Goal: Communication & Community: Answer question/provide support

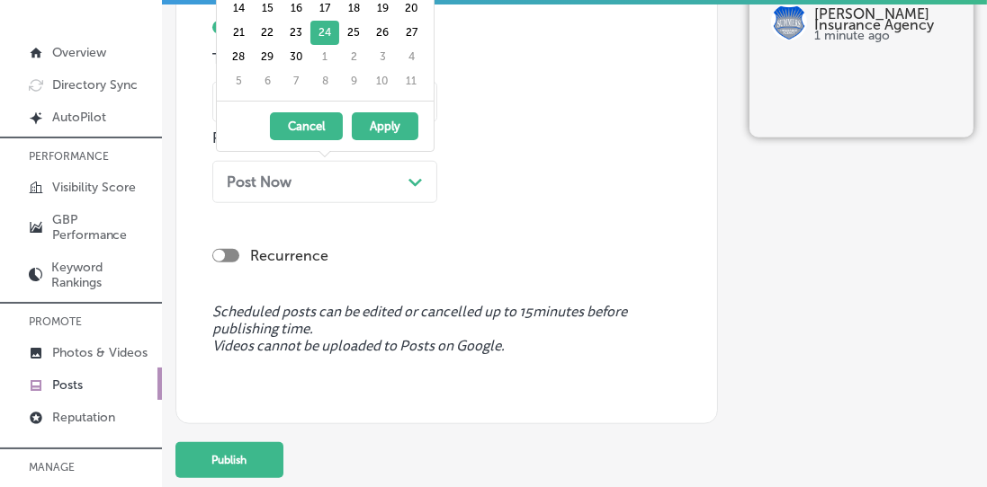
scroll to position [154, 0]
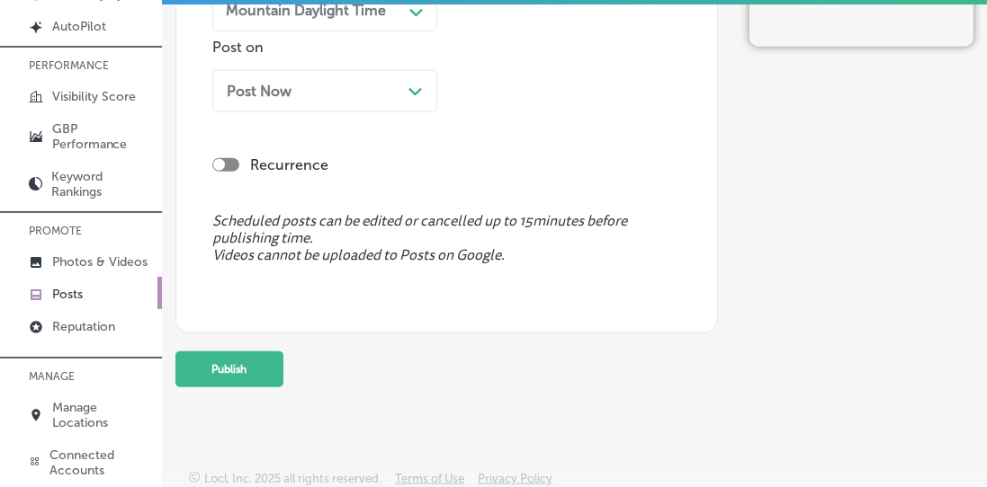
click at [49, 328] on link "Reputation" at bounding box center [81, 325] width 162 height 32
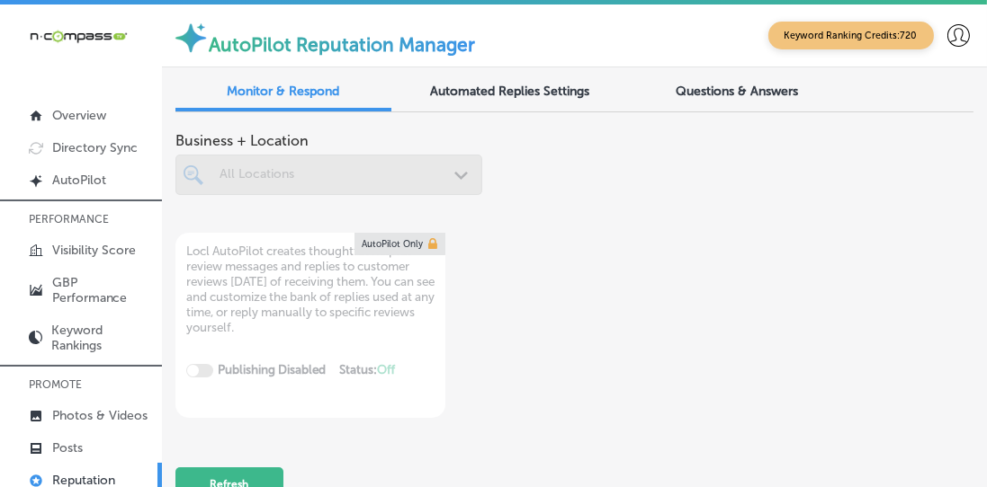
click at [251, 171] on div at bounding box center [328, 175] width 307 height 40
click at [207, 166] on div at bounding box center [328, 175] width 307 height 40
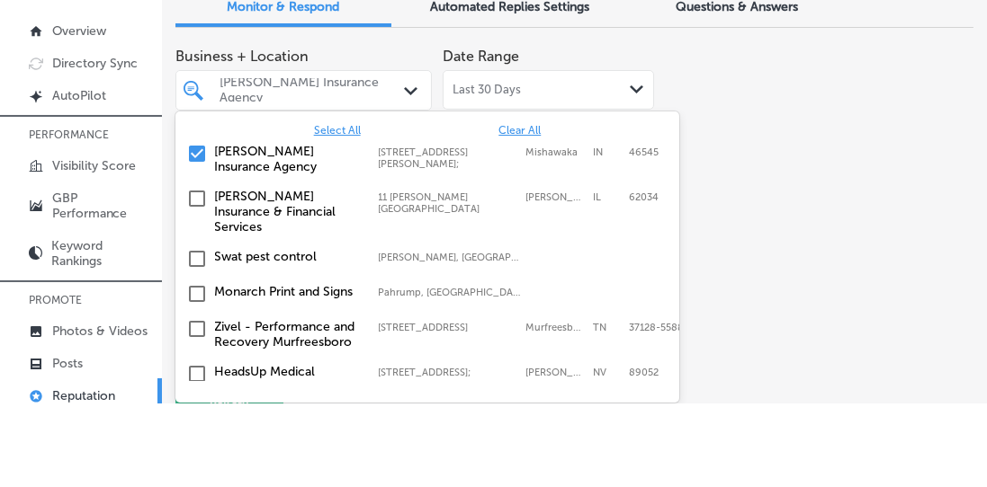
type textarea "x"
click at [522, 209] on span "Clear All" at bounding box center [519, 215] width 42 height 13
type input "spine"
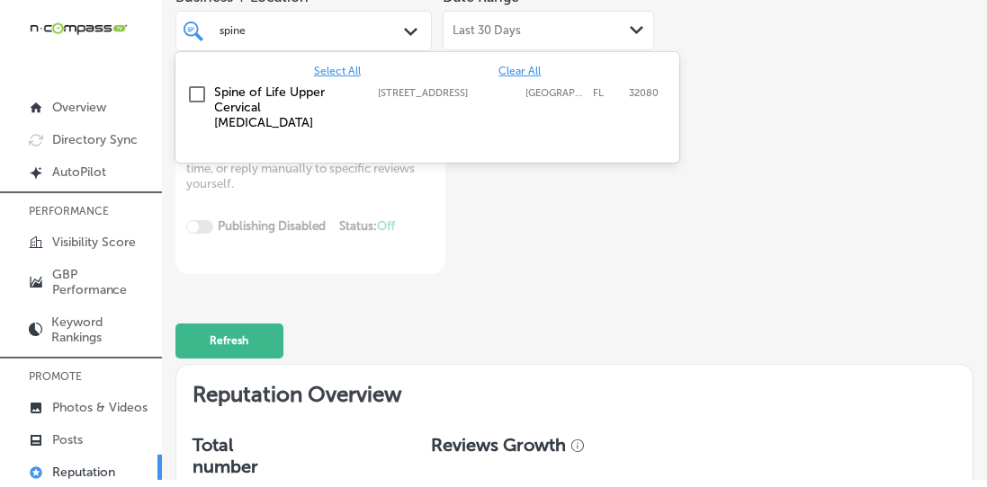
scroll to position [155, 0]
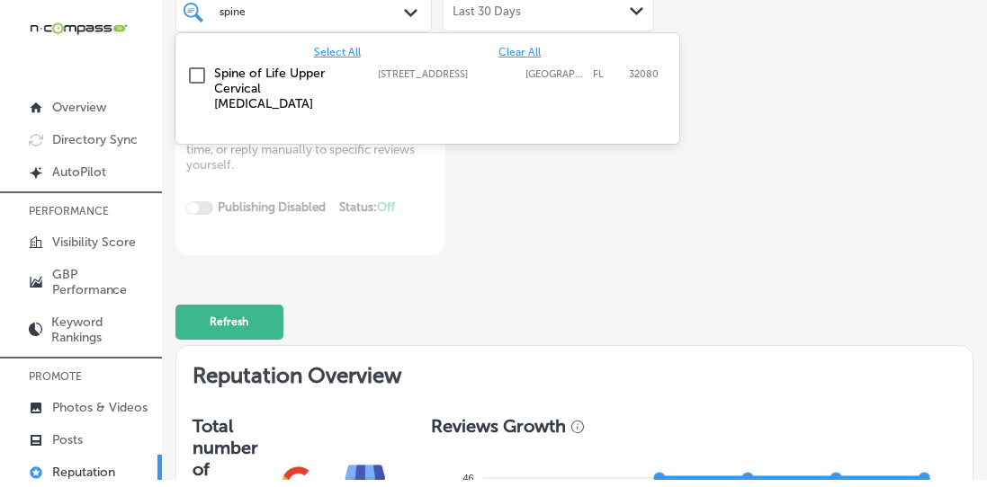
click at [203, 83] on input "checkbox" at bounding box center [197, 84] width 22 height 22
type textarea "x"
type input "spine"
click at [754, 76] on div "Business + Location [STREET_ADDRESS]. option focused, 1 of 143. 2 results avail…" at bounding box center [574, 116] width 798 height 295
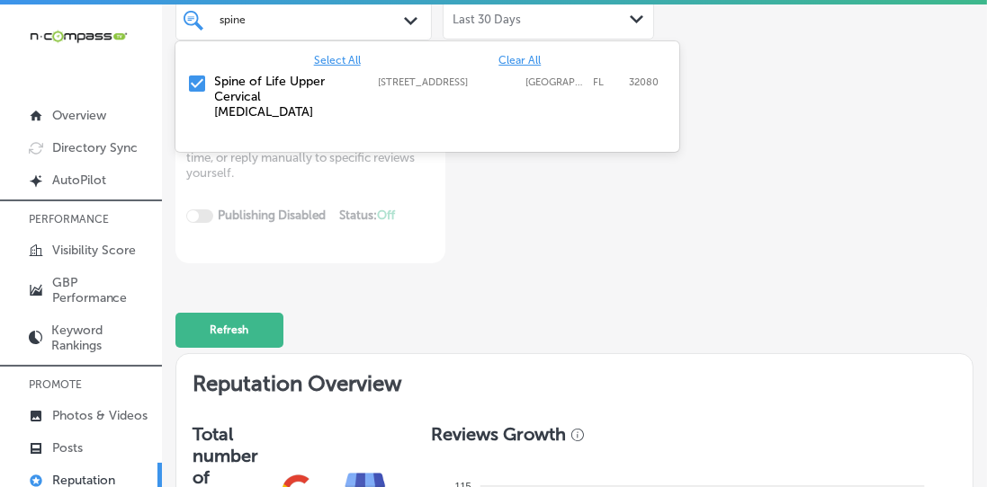
click at [524, 58] on span "Clear All" at bounding box center [519, 60] width 42 height 13
click at [188, 76] on input "checkbox" at bounding box center [197, 84] width 22 height 22
click at [749, 59] on div "Business + Location [STREET_ADDRESS]. [STREET_ADDRESS]. 2 results available for…" at bounding box center [574, 116] width 798 height 295
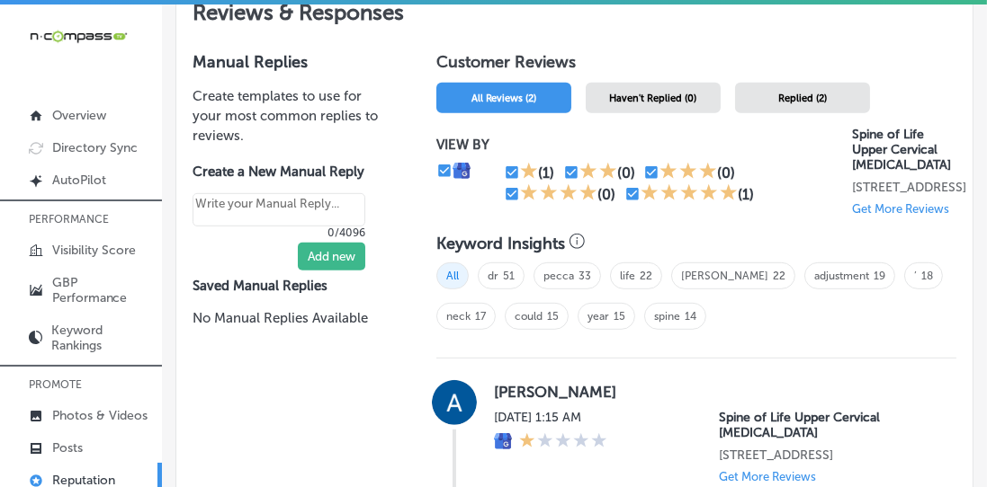
click at [773, 88] on div "Replied (2)" at bounding box center [802, 98] width 135 height 31
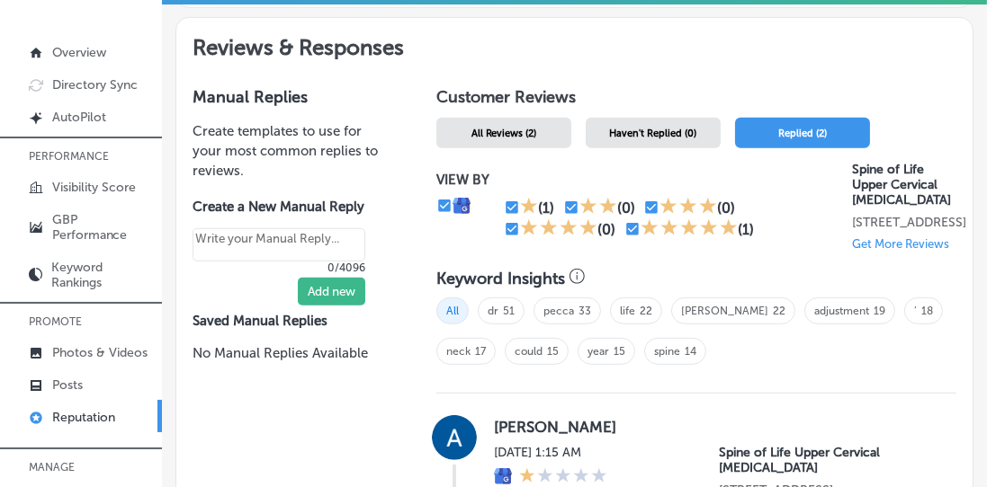
scroll to position [1012, 0]
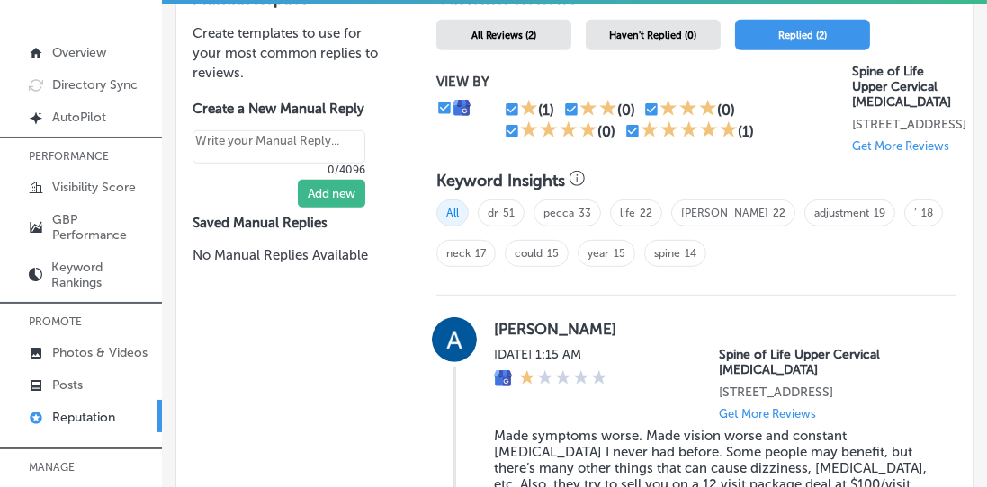
type textarea "x"
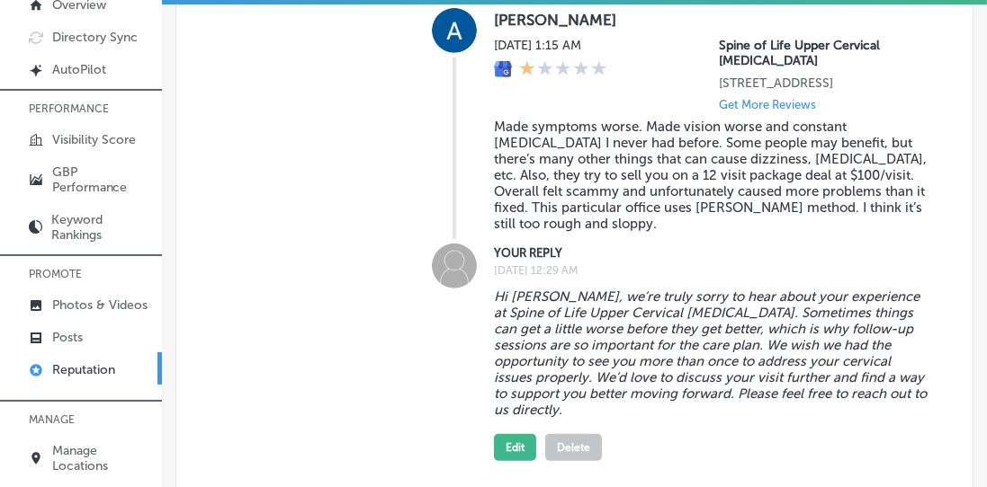
scroll to position [1272, 0]
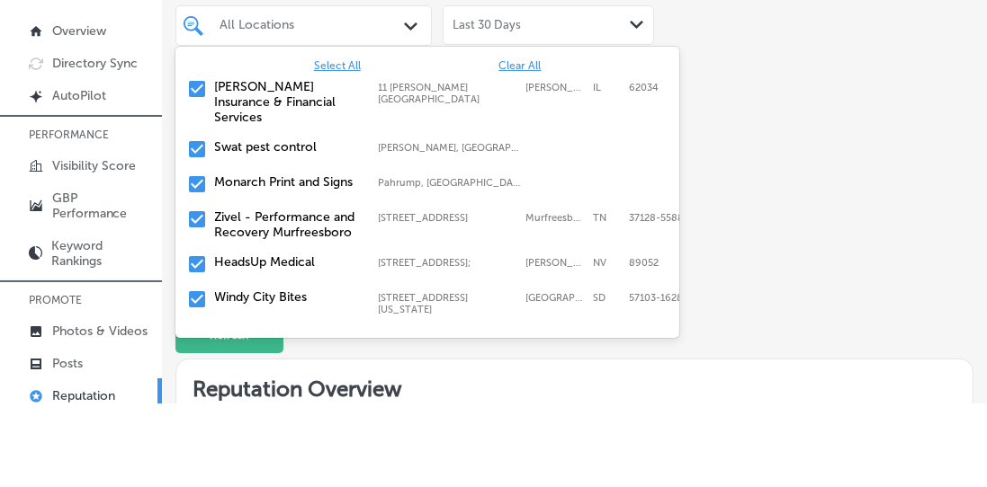
scroll to position [67, 0]
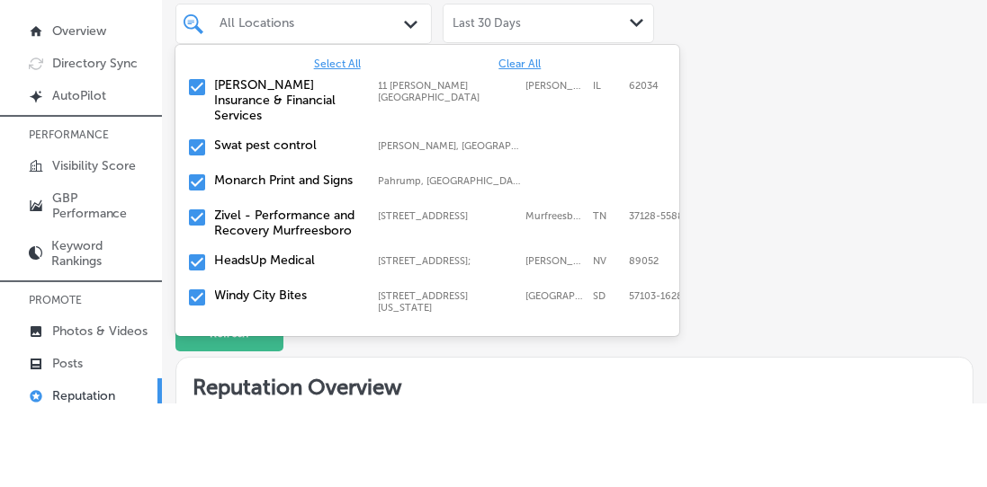
click at [508, 145] on span "Clear All" at bounding box center [519, 148] width 42 height 13
type textarea "x"
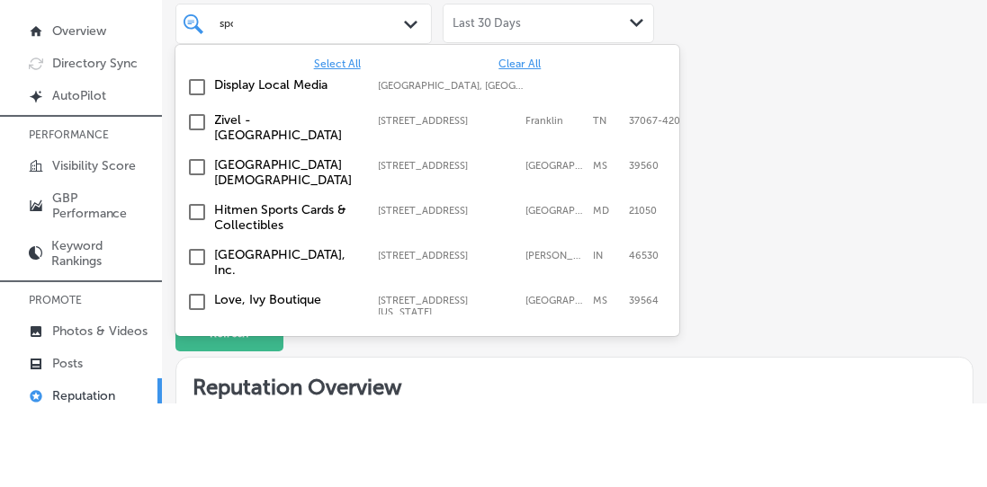
scroll to position [0, 0]
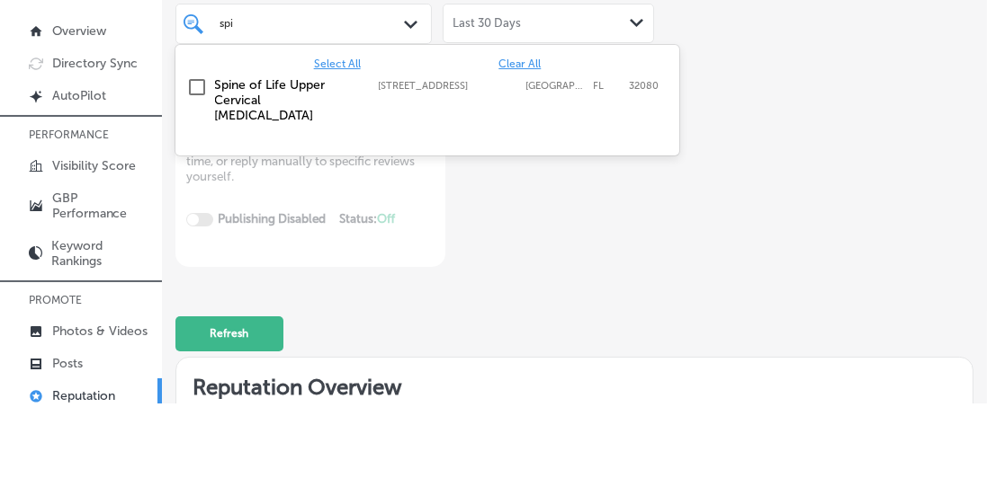
type input "spin"
click at [199, 169] on input "checkbox" at bounding box center [197, 172] width 22 height 22
type textarea "x"
type input "spin"
click at [773, 158] on div "Business + Location option 2225 A1A S, Suite A1, selected. option focused, 1 of…" at bounding box center [574, 204] width 798 height 295
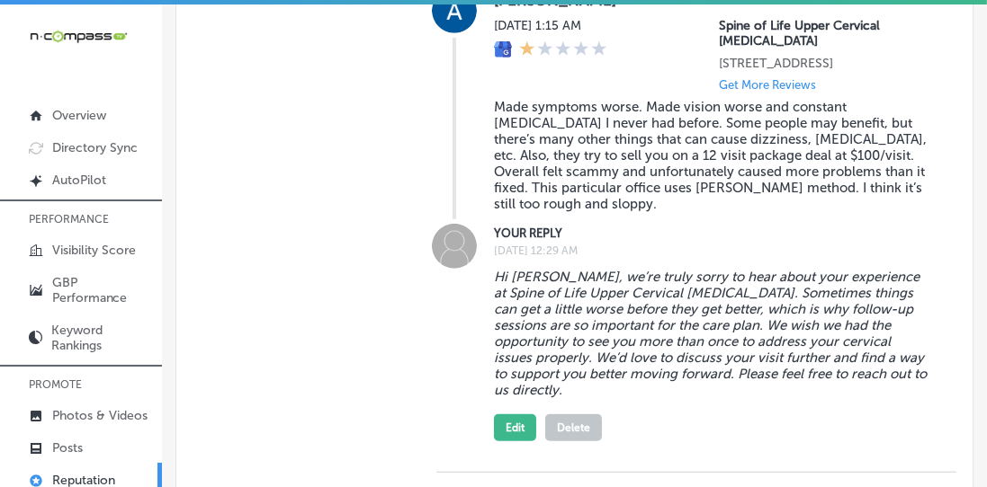
scroll to position [1453, 0]
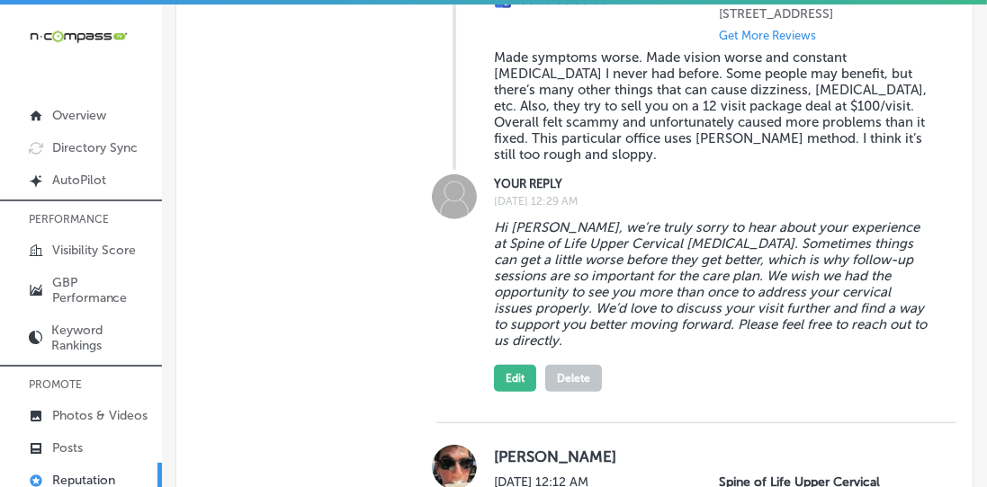
click at [509, 370] on button "Edit" at bounding box center [515, 378] width 42 height 27
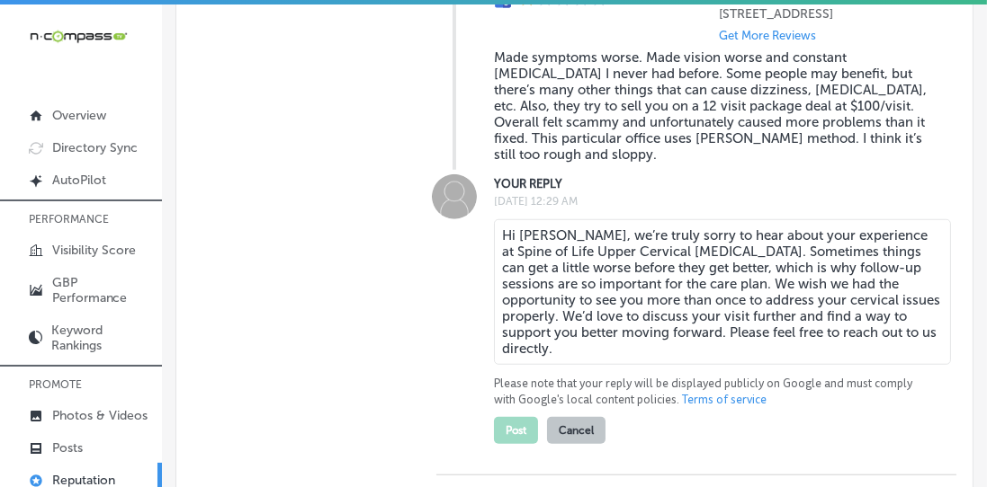
click at [723, 263] on textarea "Hi [PERSON_NAME], we’re truly sorry to hear about your experience at Spine of L…" at bounding box center [722, 292] width 457 height 146
click at [722, 263] on textarea "Hi [PERSON_NAME], we’re truly sorry to hear about your experience at Spine of L…" at bounding box center [722, 292] width 457 height 146
type textarea "x"
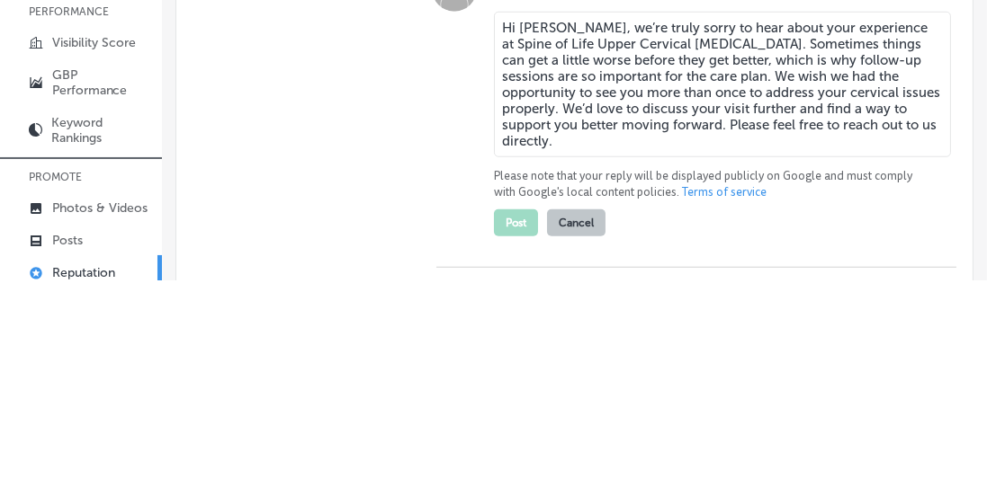
paste textarea "it can take a few sessions to get the neck back into alignment"
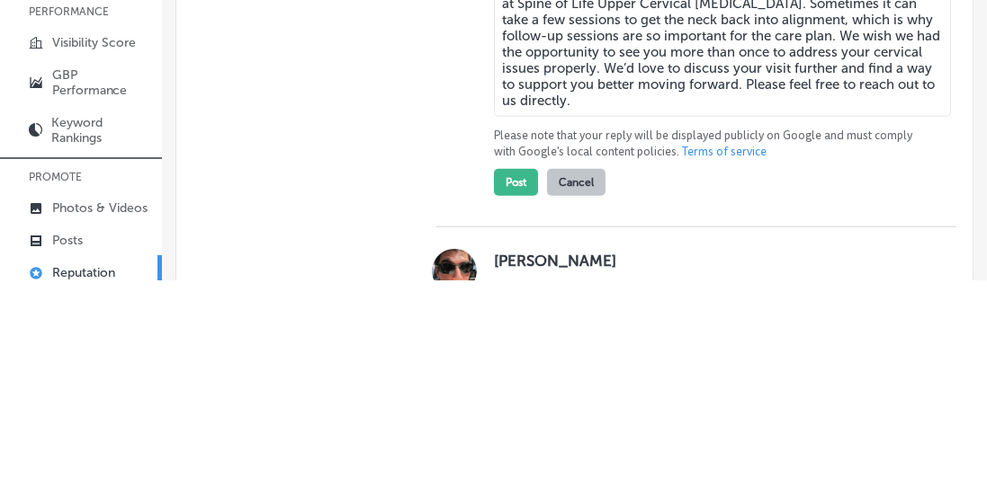
scroll to position [1514, 0]
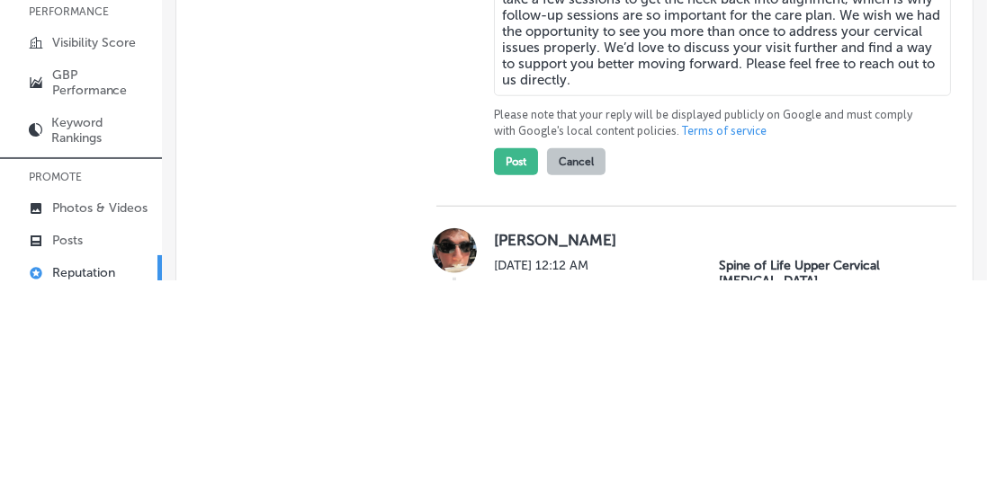
type textarea "Hi Andrew, we’re truly sorry to hear about your experience at Spine of Life Upp…"
click at [505, 363] on button "Post" at bounding box center [516, 369] width 44 height 27
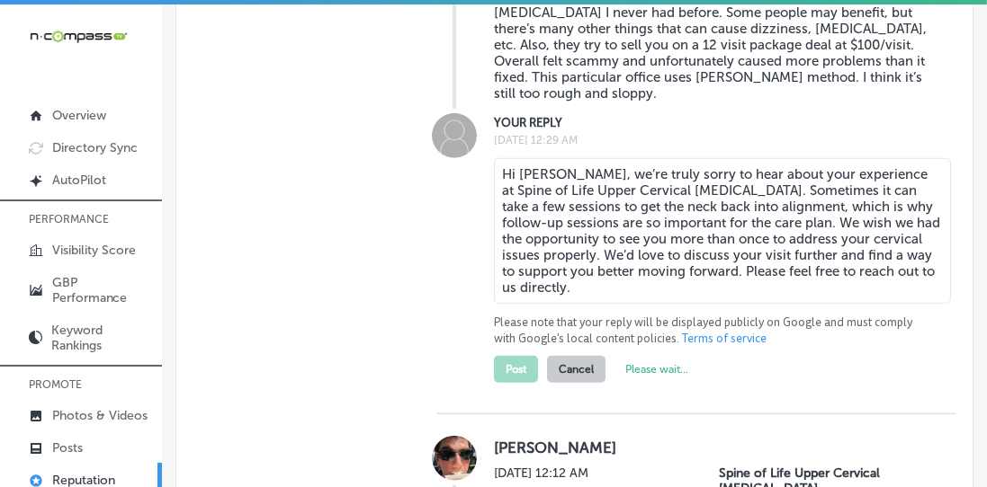
type textarea "x"
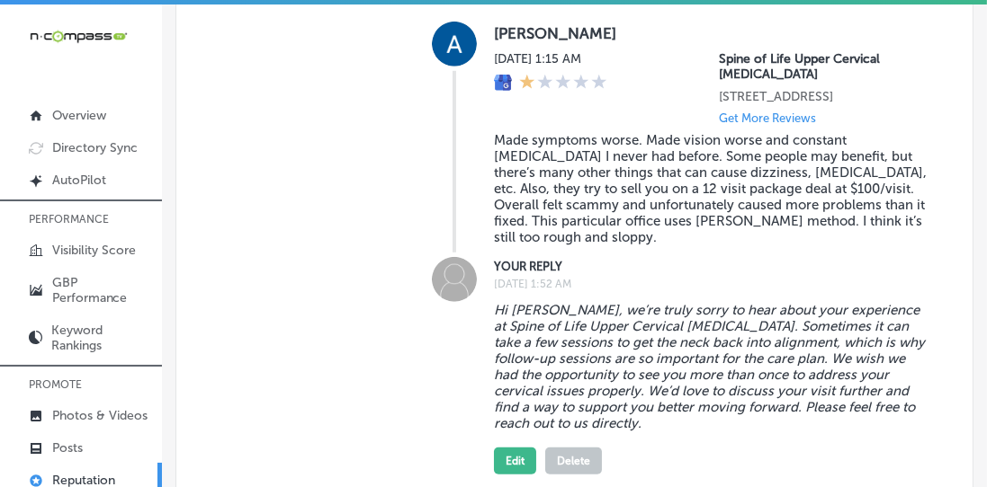
scroll to position [1370, 0]
